Goal: Use online tool/utility: Utilize a website feature to perform a specific function

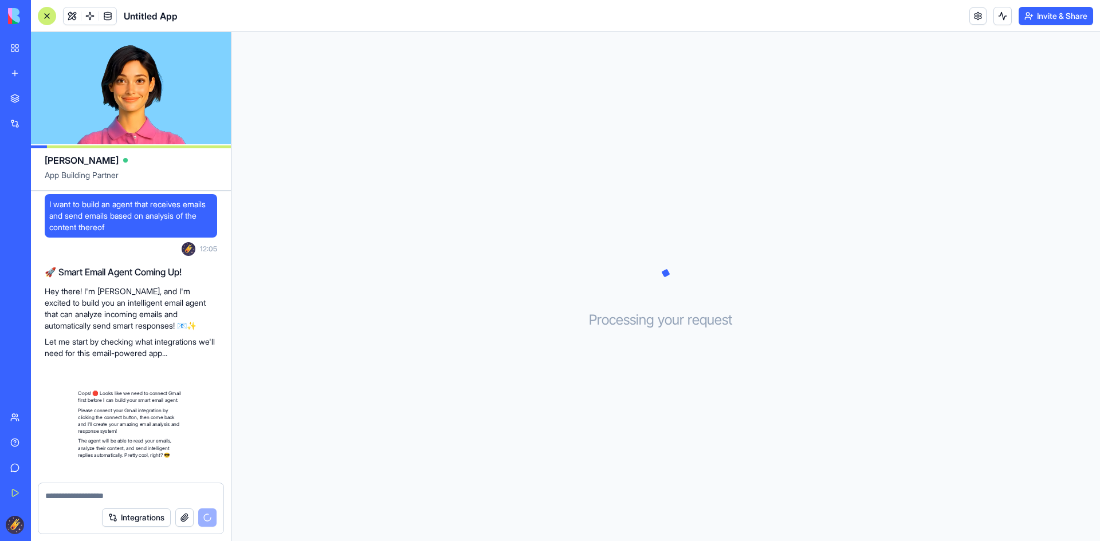
scroll to position [136, 0]
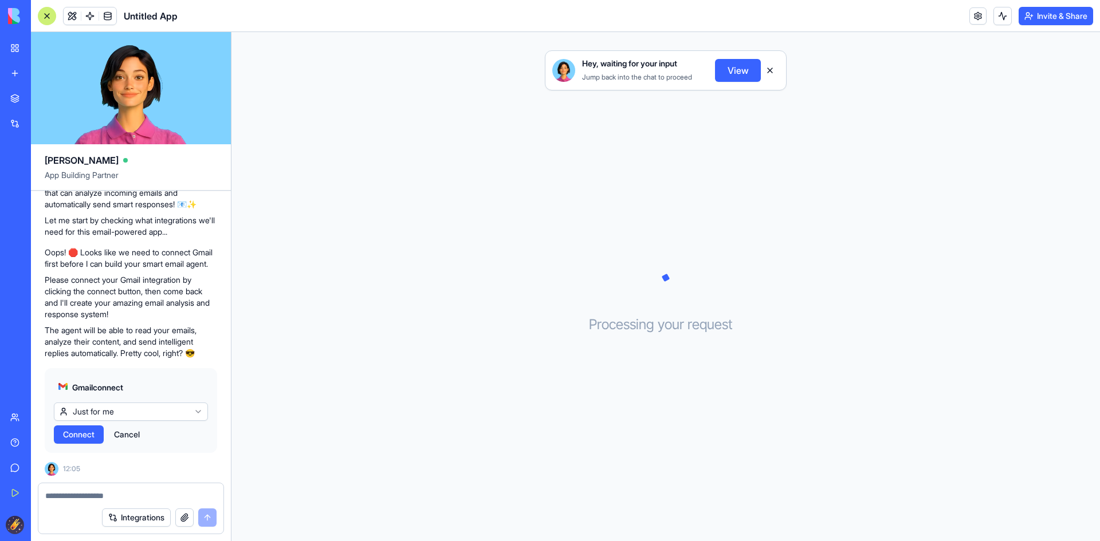
click at [85, 432] on span "Connect" at bounding box center [78, 434] width 31 height 11
click at [148, 416] on html "BETA My Workspace New app Marketplace Integrations Recent Untitled App AI Logo …" at bounding box center [550, 270] width 1100 height 541
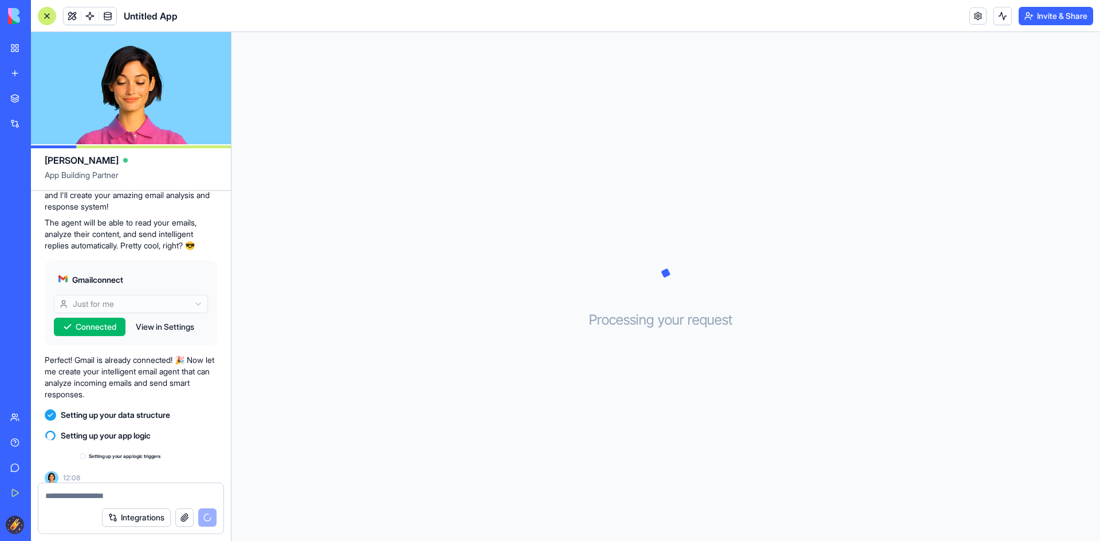
scroll to position [253, 0]
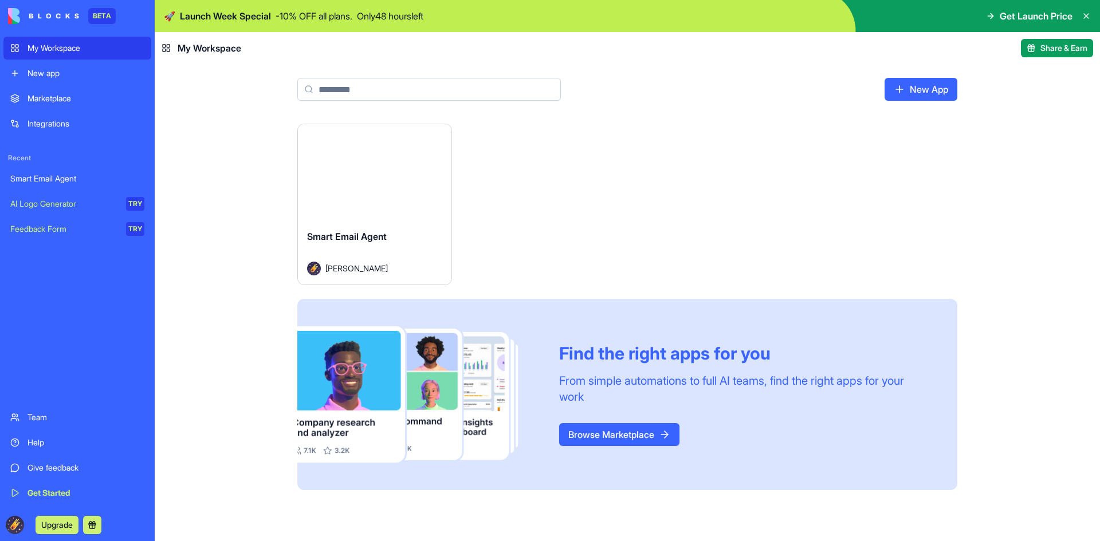
click at [399, 196] on div "Launch" at bounding box center [374, 172] width 153 height 96
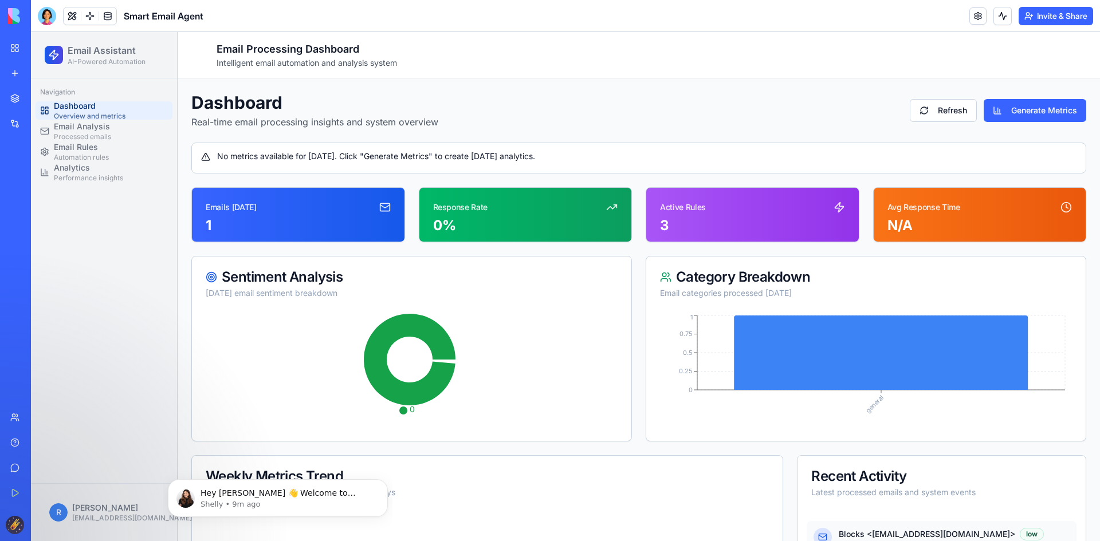
click at [289, 215] on div "Emails [DATE] 1" at bounding box center [298, 215] width 212 height 54
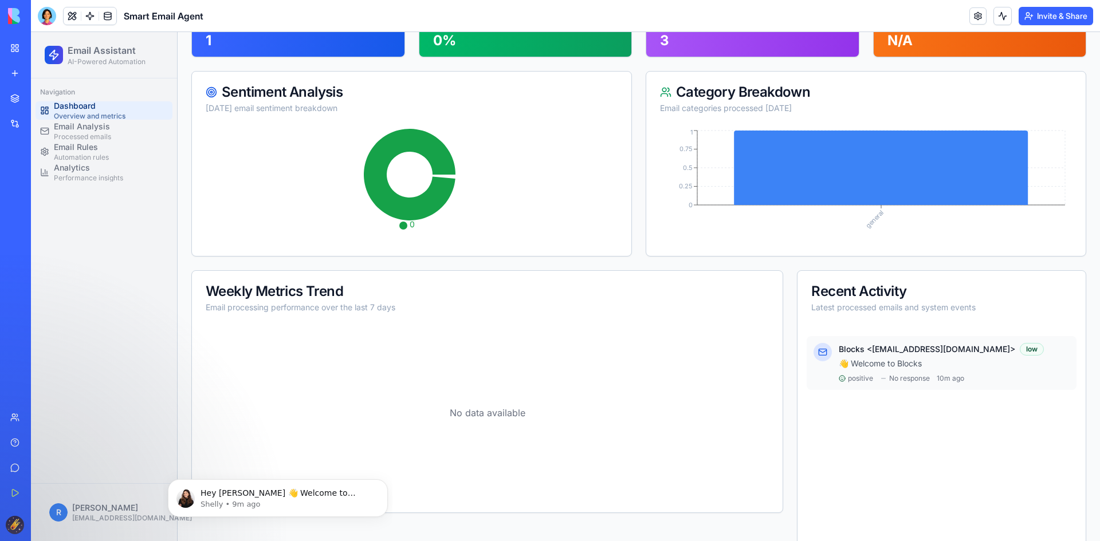
scroll to position [157, 0]
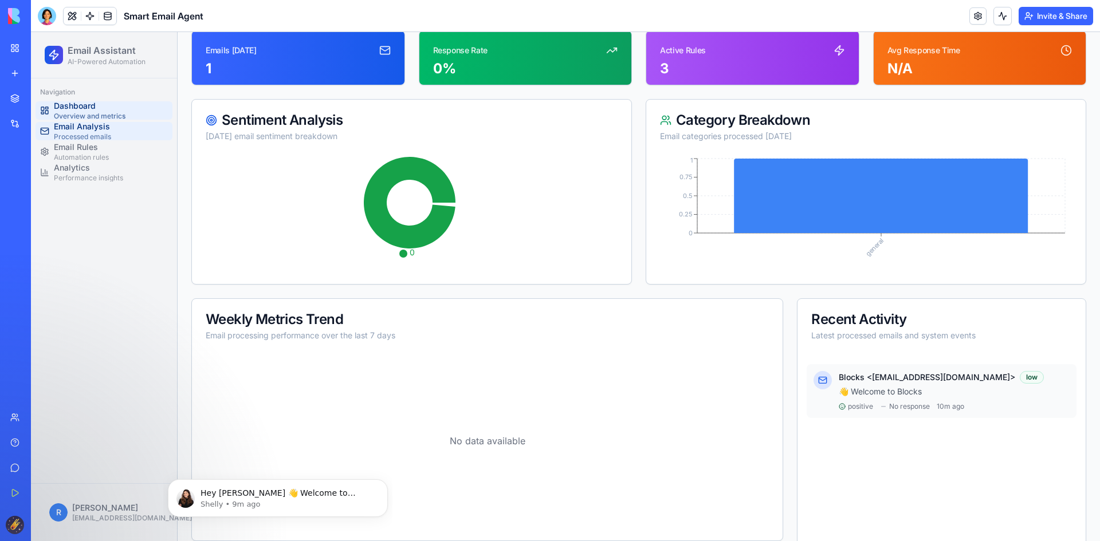
click at [87, 131] on span "Email Analysis" at bounding box center [82, 126] width 57 height 11
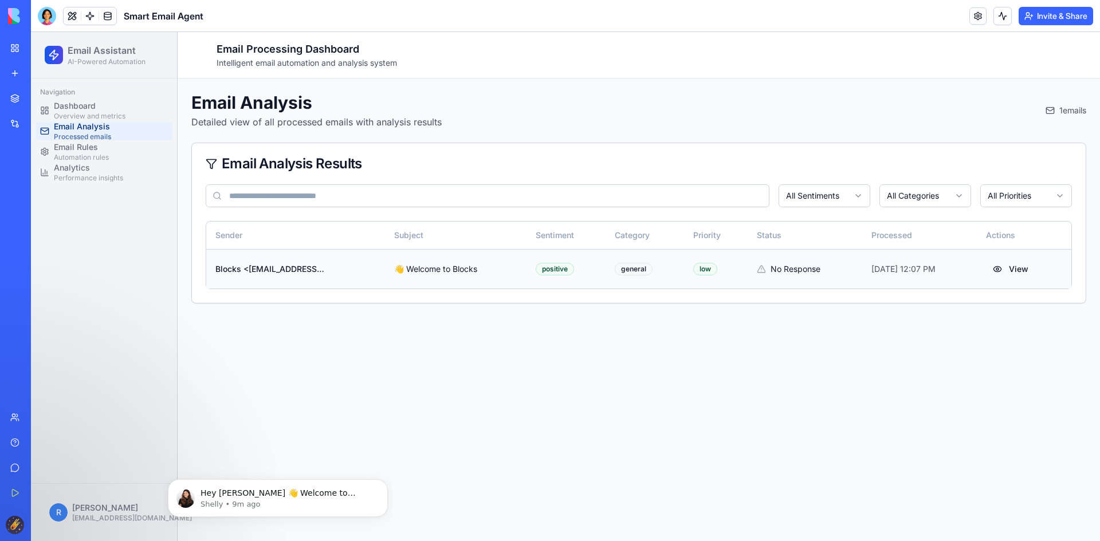
click at [251, 270] on div "Blocks <[EMAIL_ADDRESS][DOMAIN_NAME]>" at bounding box center [270, 268] width 110 height 11
click at [77, 105] on span "Dashboard" at bounding box center [90, 105] width 72 height 11
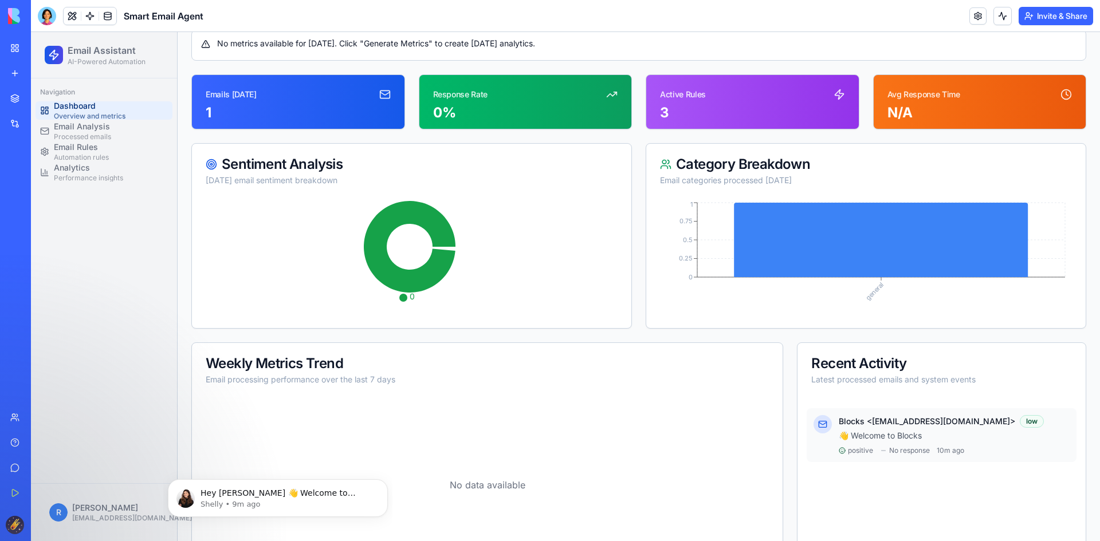
scroll to position [115, 0]
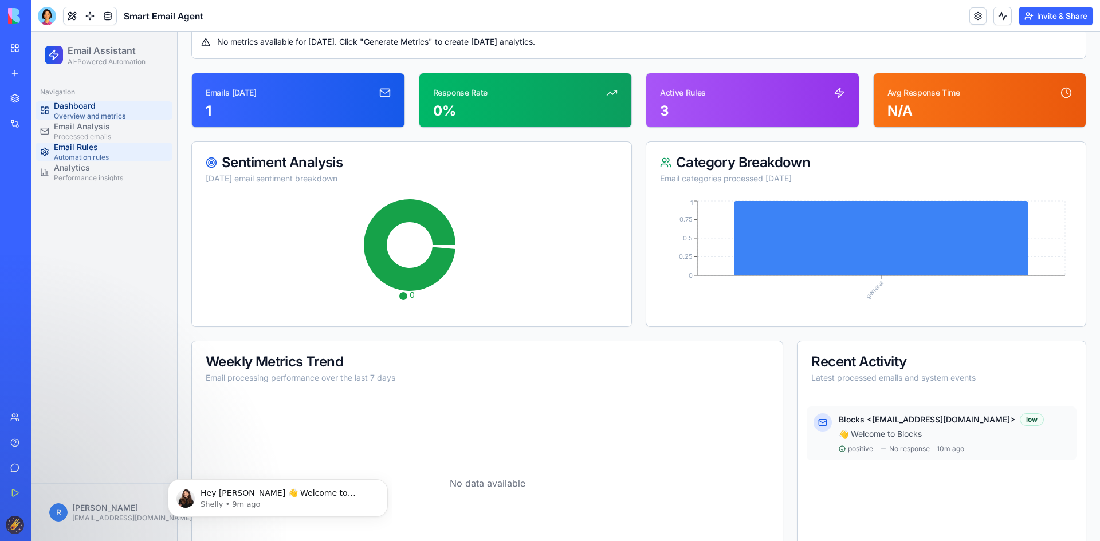
click at [93, 151] on span "Email Rules" at bounding box center [81, 146] width 55 height 11
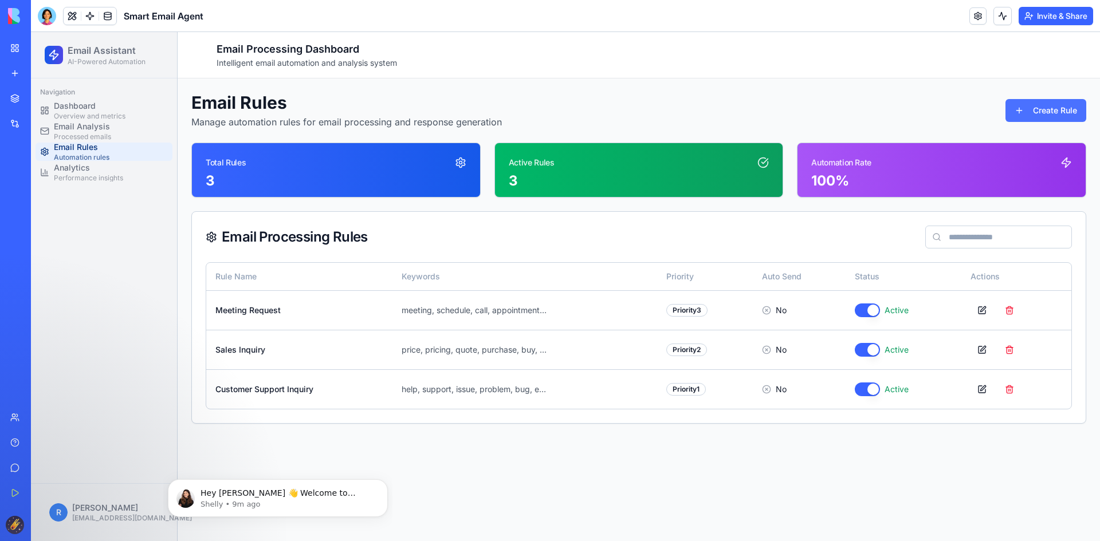
click at [1033, 110] on button "Create Rule" at bounding box center [1045, 110] width 81 height 23
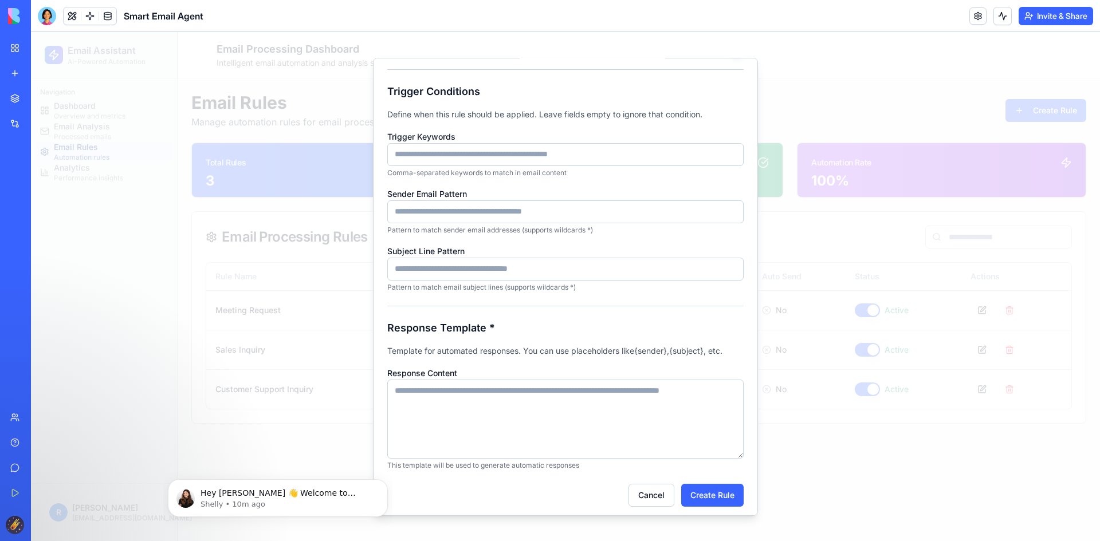
scroll to position [124, 0]
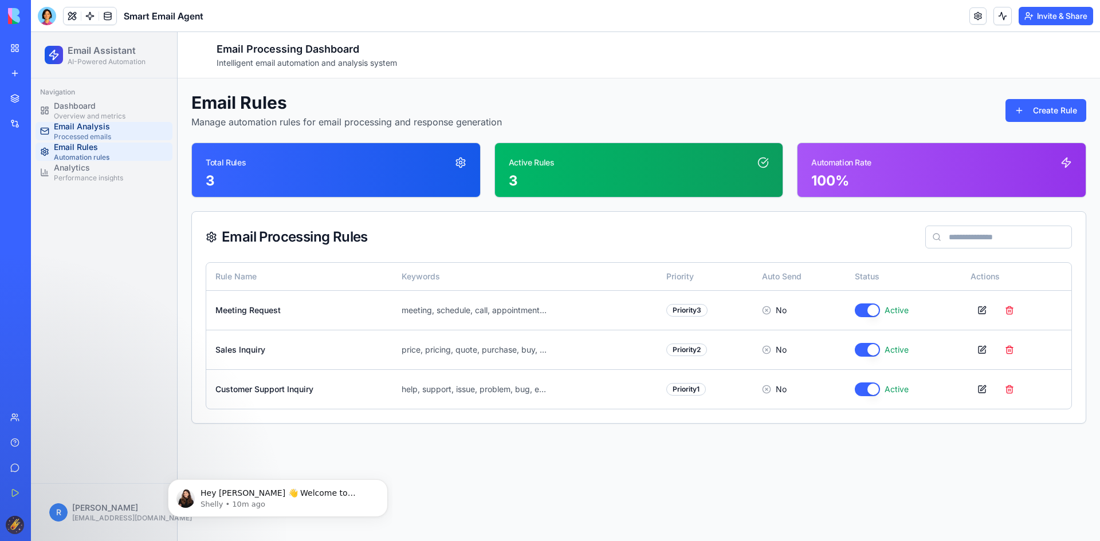
click at [118, 137] on link "Email Analysis Processed emails" at bounding box center [104, 131] width 137 height 18
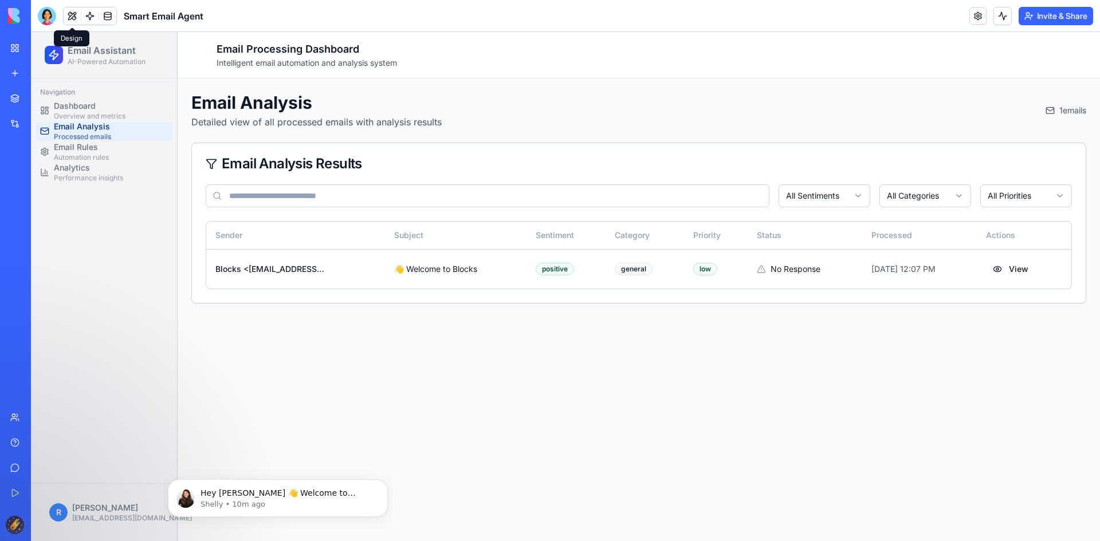
click at [58, 57] on icon at bounding box center [53, 54] width 11 height 11
click at [49, 54] on link "My Workspace" at bounding box center [26, 48] width 46 height 23
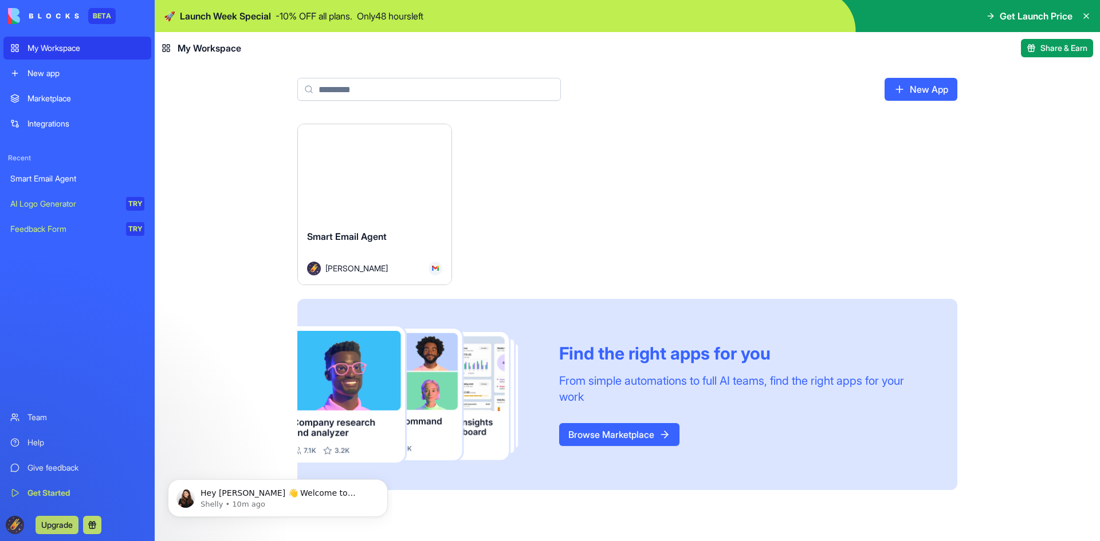
click at [62, 177] on div "Smart Email Agent" at bounding box center [77, 178] width 134 height 11
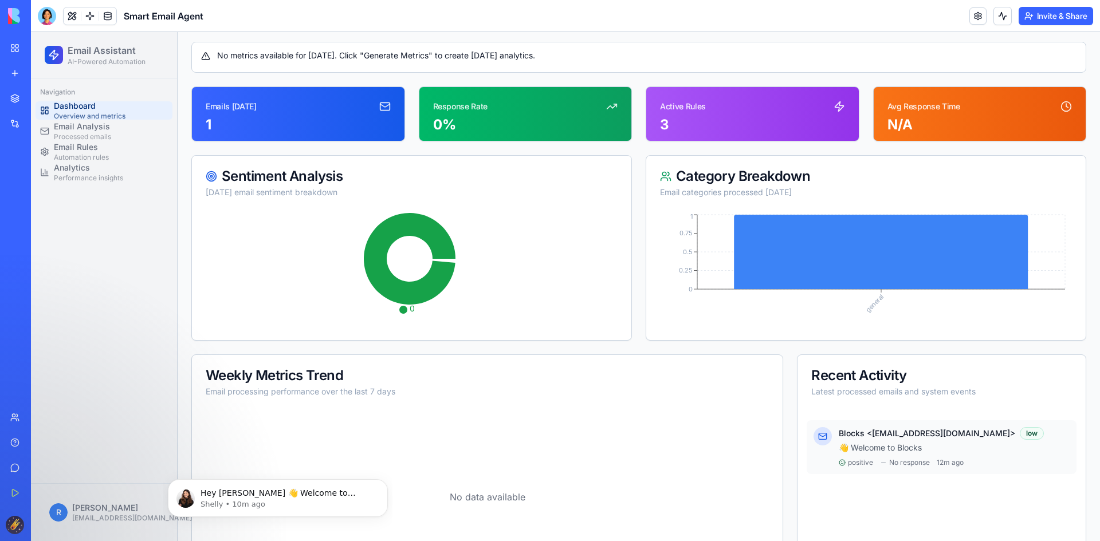
scroll to position [100, 0]
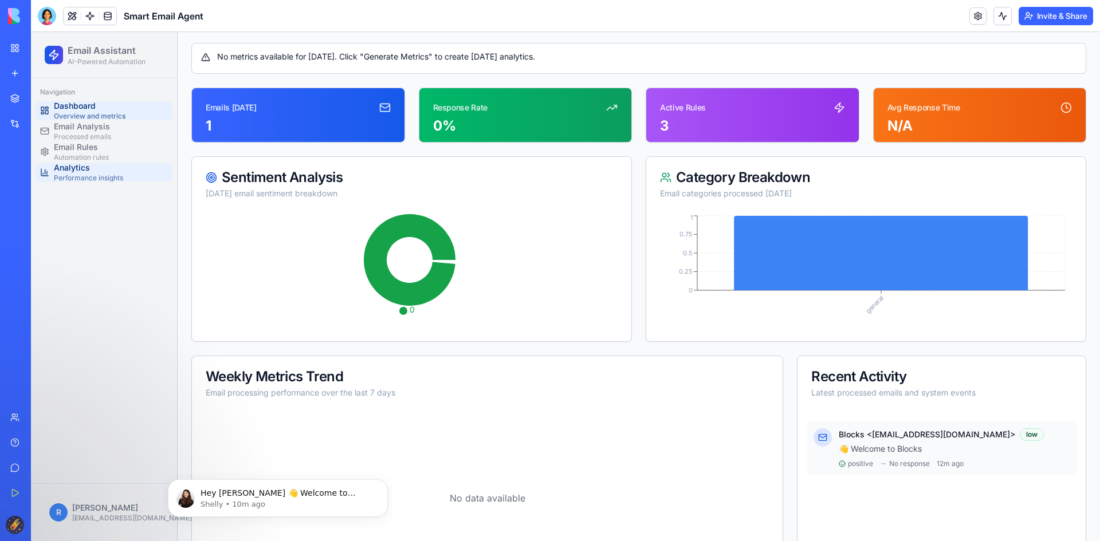
click at [82, 175] on span "Performance insights" at bounding box center [88, 178] width 69 height 9
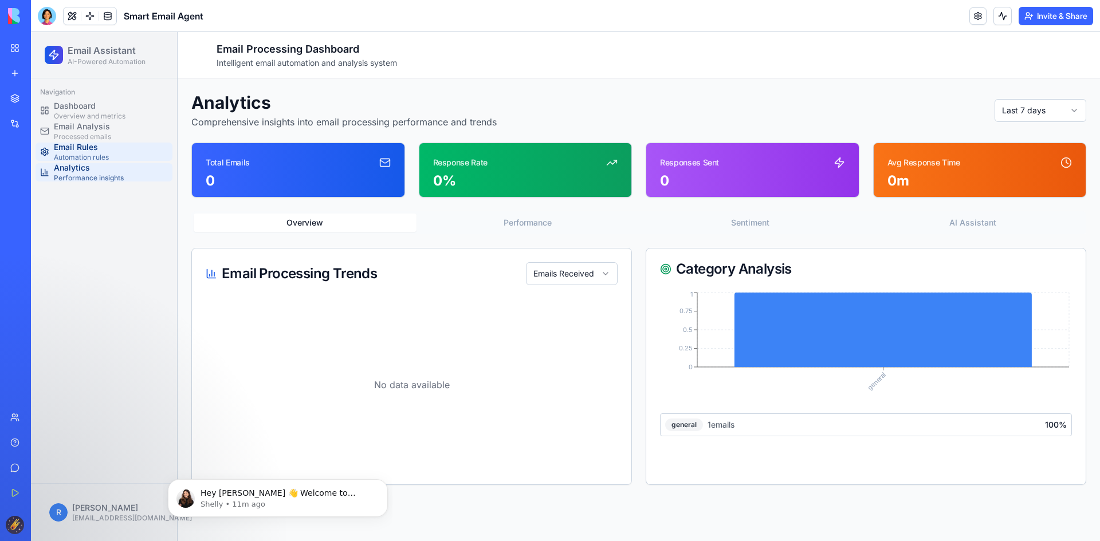
click at [90, 145] on span "Email Rules" at bounding box center [81, 146] width 55 height 11
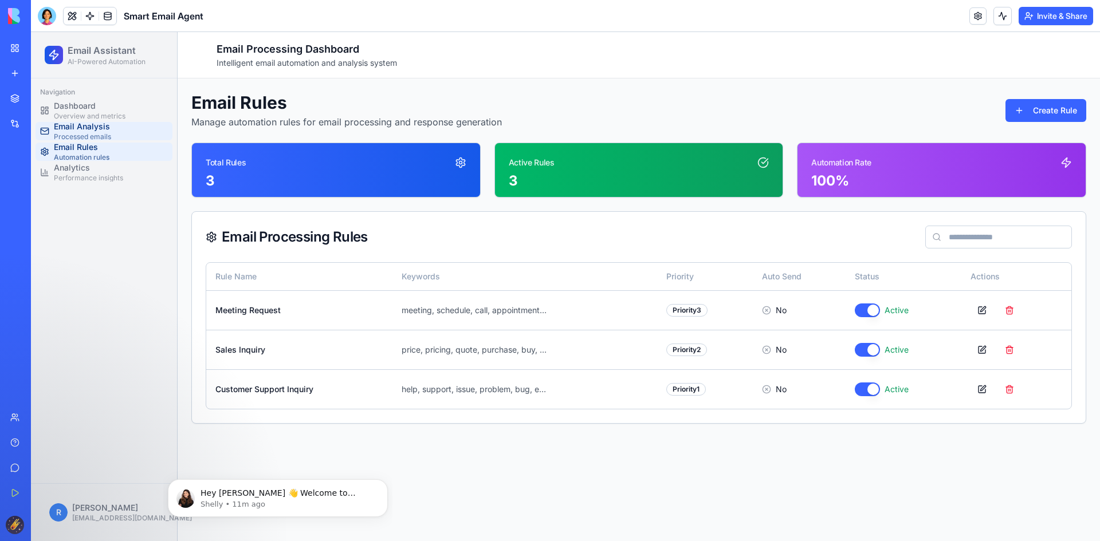
click at [93, 125] on span "Email Analysis" at bounding box center [82, 126] width 57 height 11
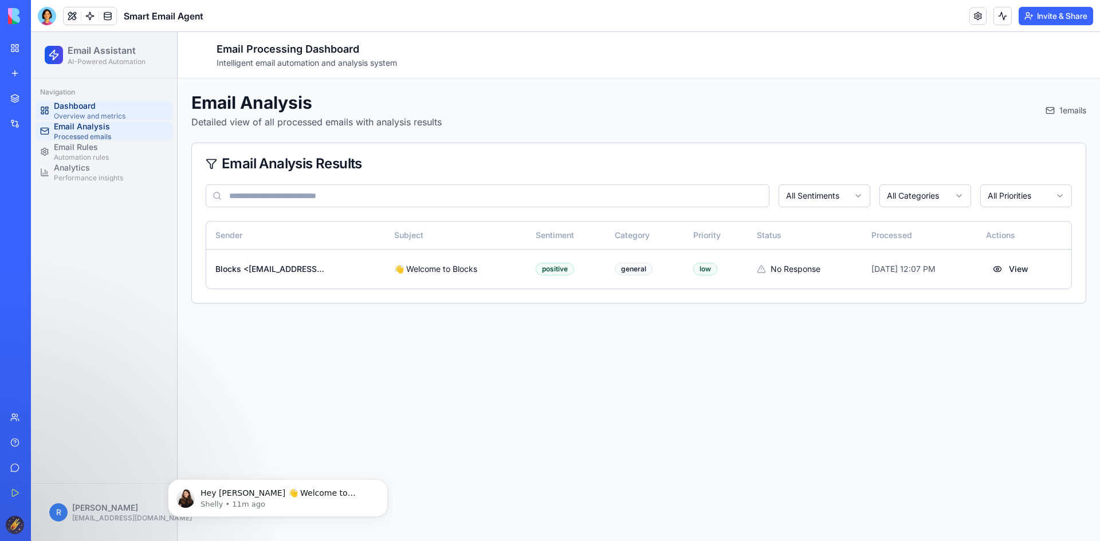
click at [94, 108] on span "Dashboard" at bounding box center [90, 105] width 72 height 11
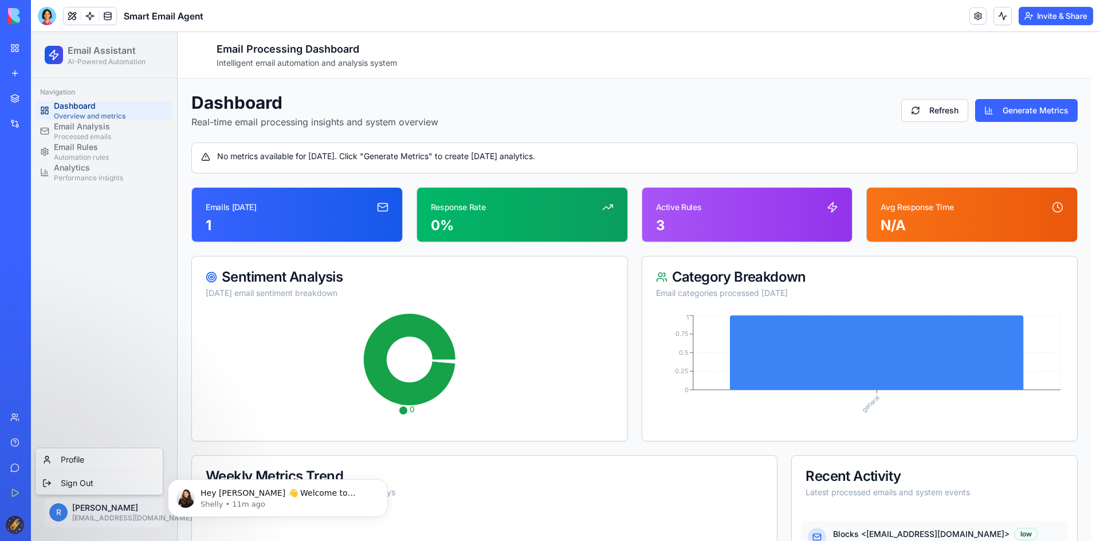
click at [108, 504] on html "Email Assistant AI-Powered Automation Navigation Dashboard Overview and metrics…" at bounding box center [565, 393] width 1069 height 723
click at [71, 54] on html "Email Assistant AI-Powered Automation Navigation Dashboard Overview and metrics…" at bounding box center [565, 393] width 1069 height 723
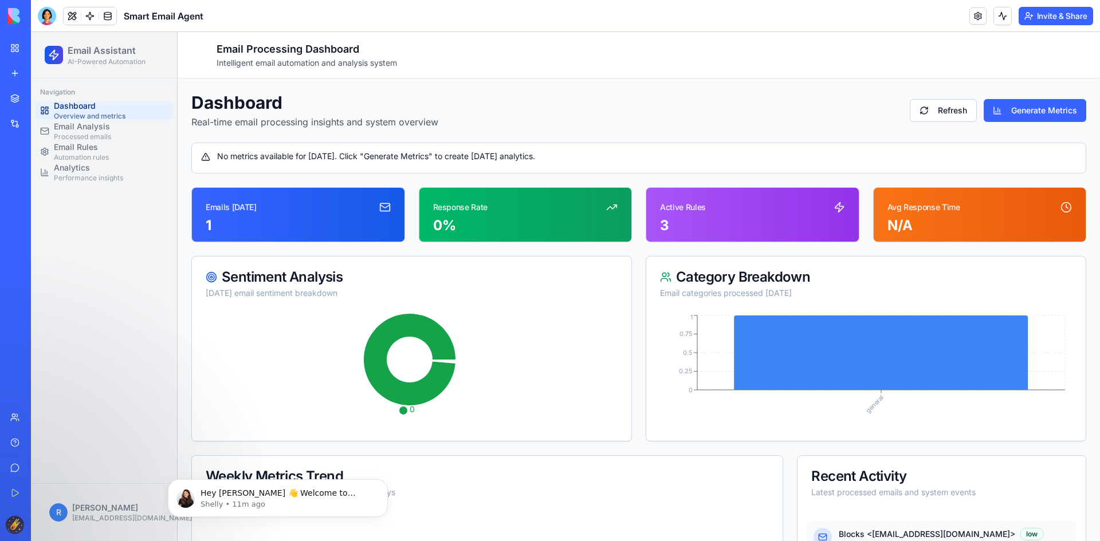
click at [52, 57] on icon at bounding box center [53, 54] width 11 height 11
click at [44, 16] on div at bounding box center [47, 16] width 18 height 18
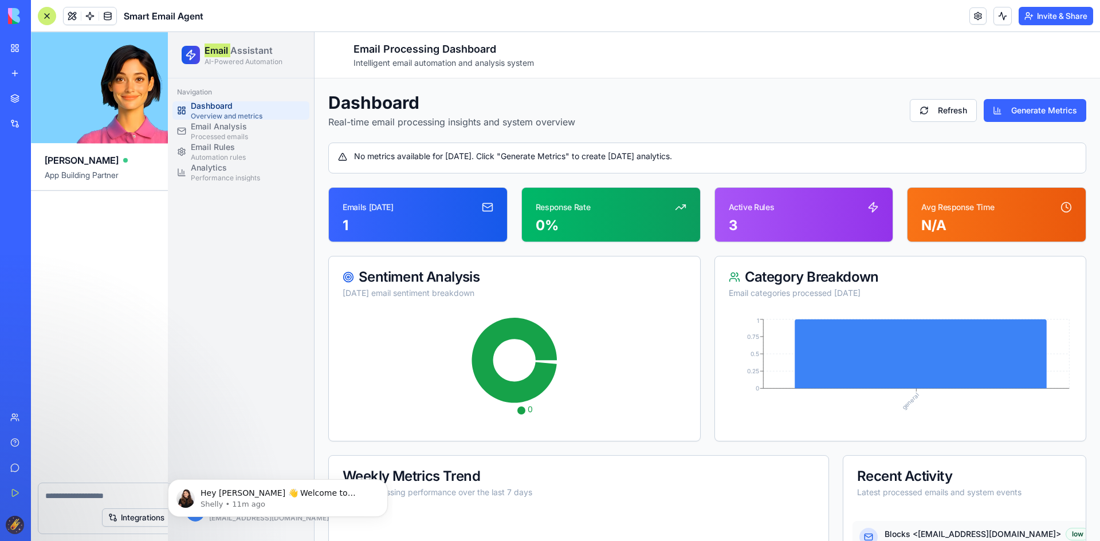
scroll to position [578, 0]
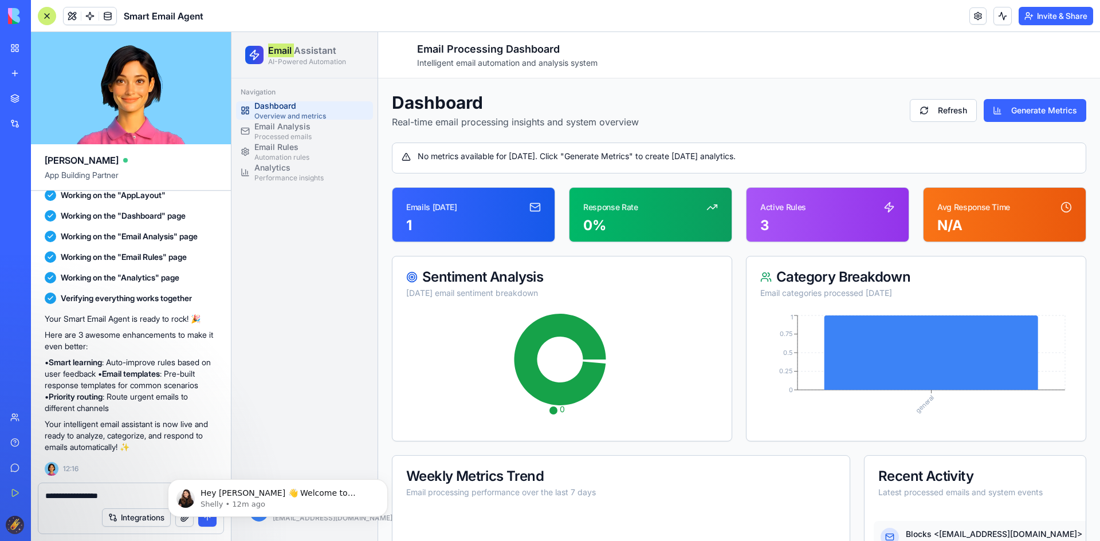
type textarea "**********"
